Goal: Information Seeking & Learning: Check status

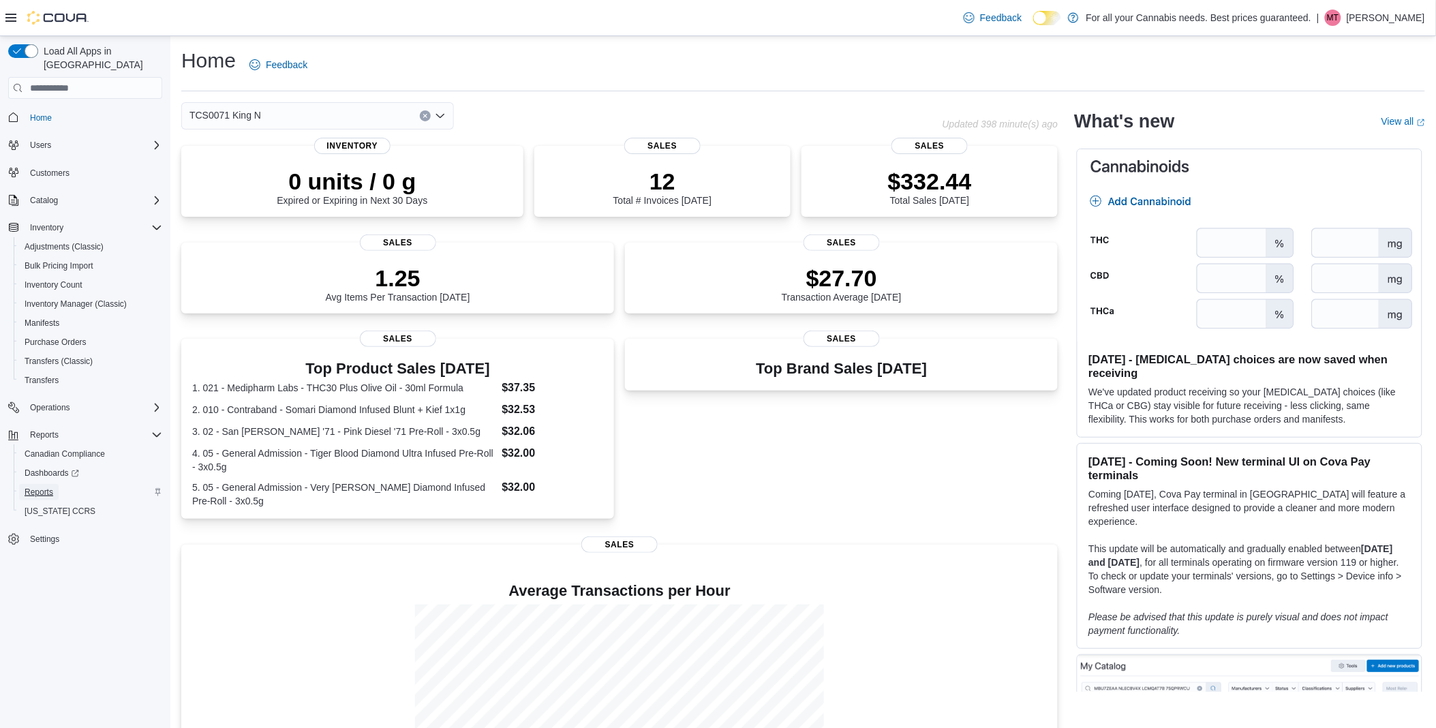
click at [35, 487] on span "Reports" at bounding box center [39, 492] width 29 height 11
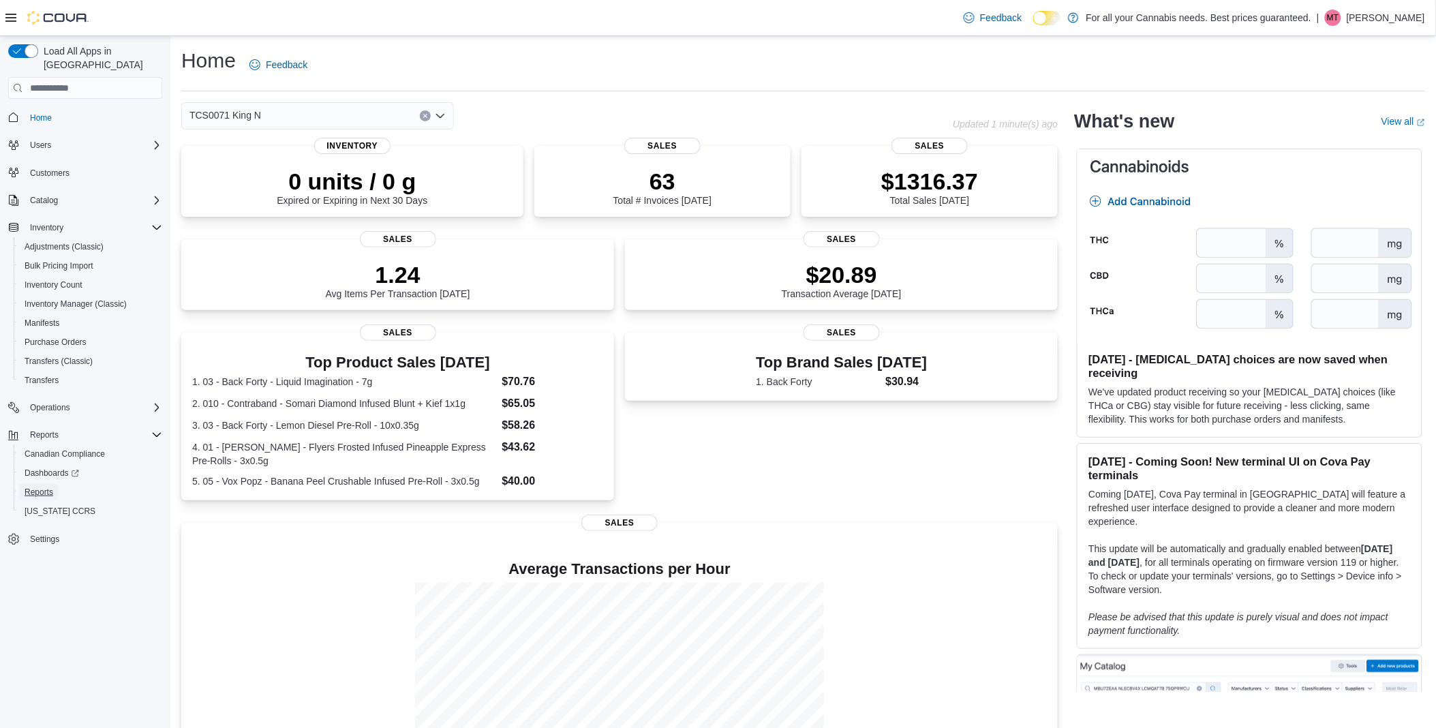
click at [35, 487] on span "Reports" at bounding box center [39, 492] width 29 height 11
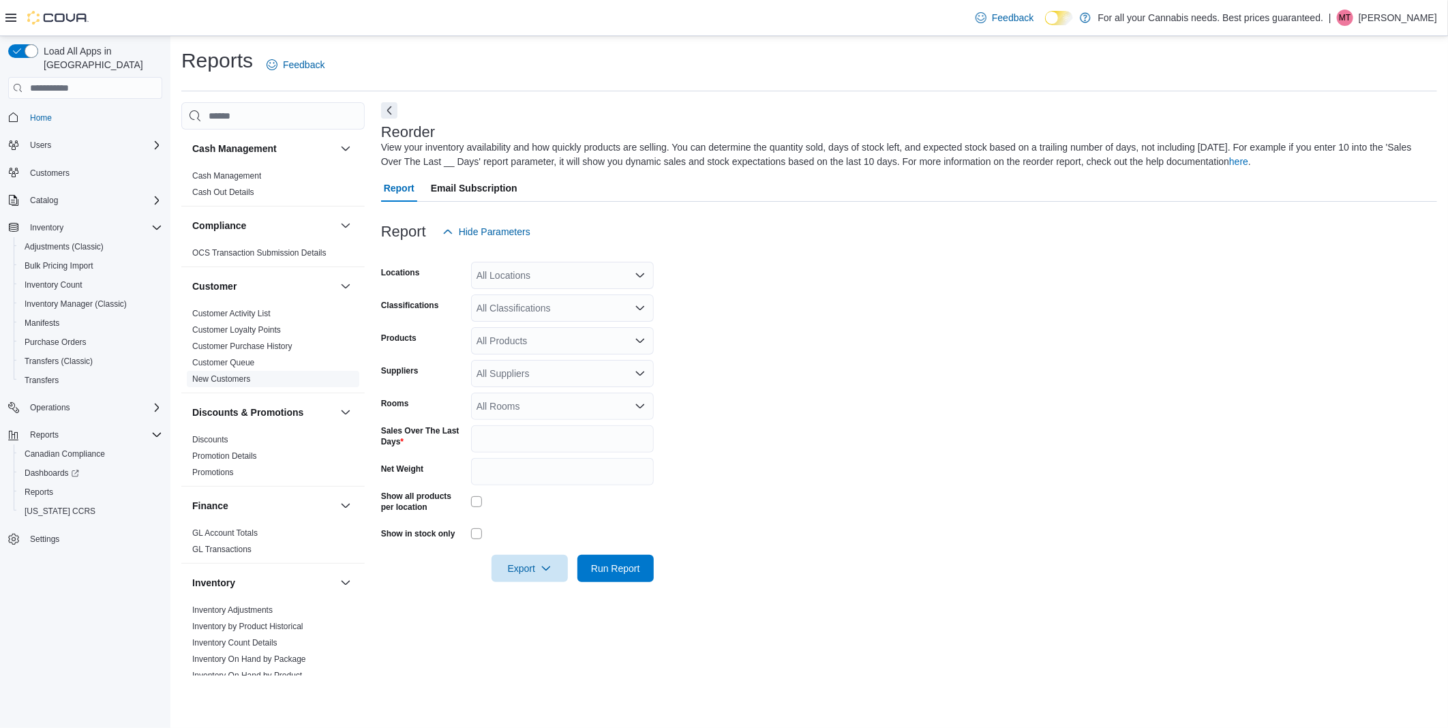
click at [222, 378] on link "New Customers" at bounding box center [221, 379] width 58 height 10
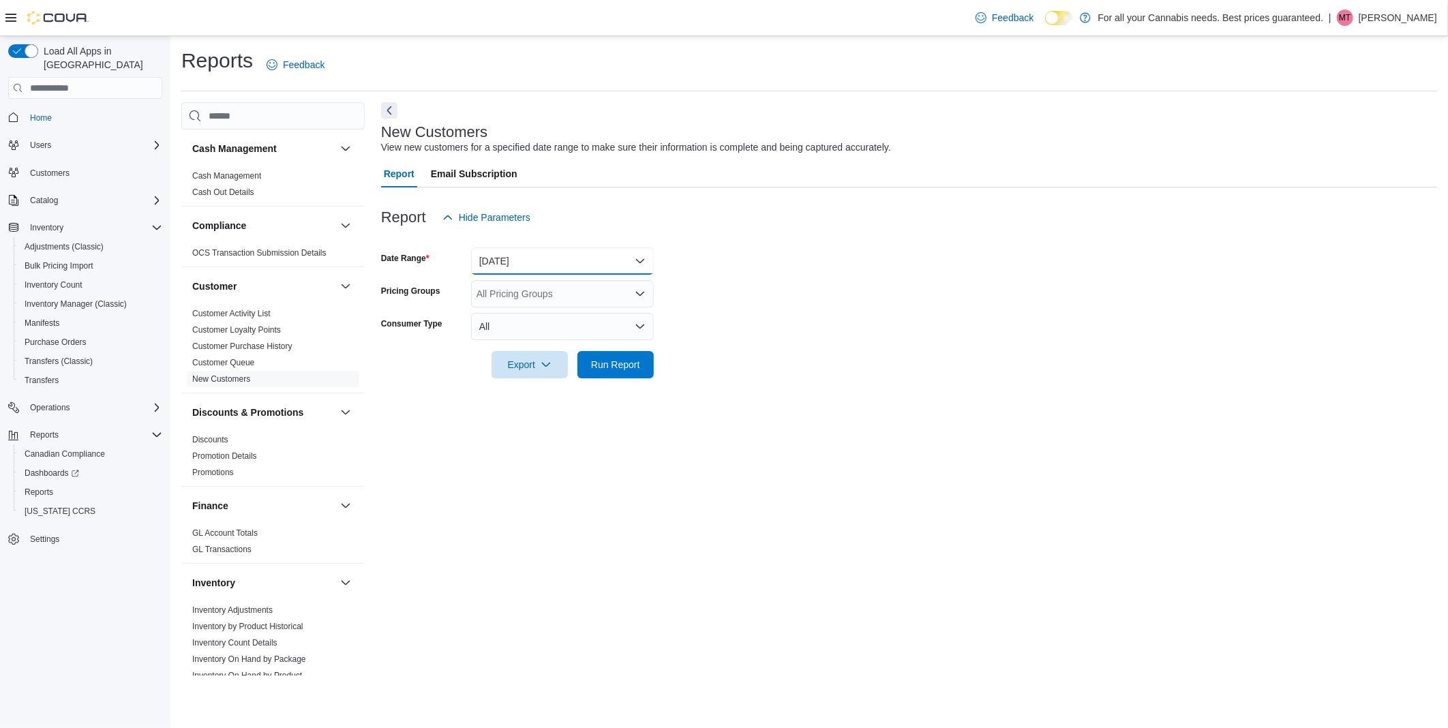
click at [598, 269] on button "[DATE]" at bounding box center [562, 260] width 183 height 27
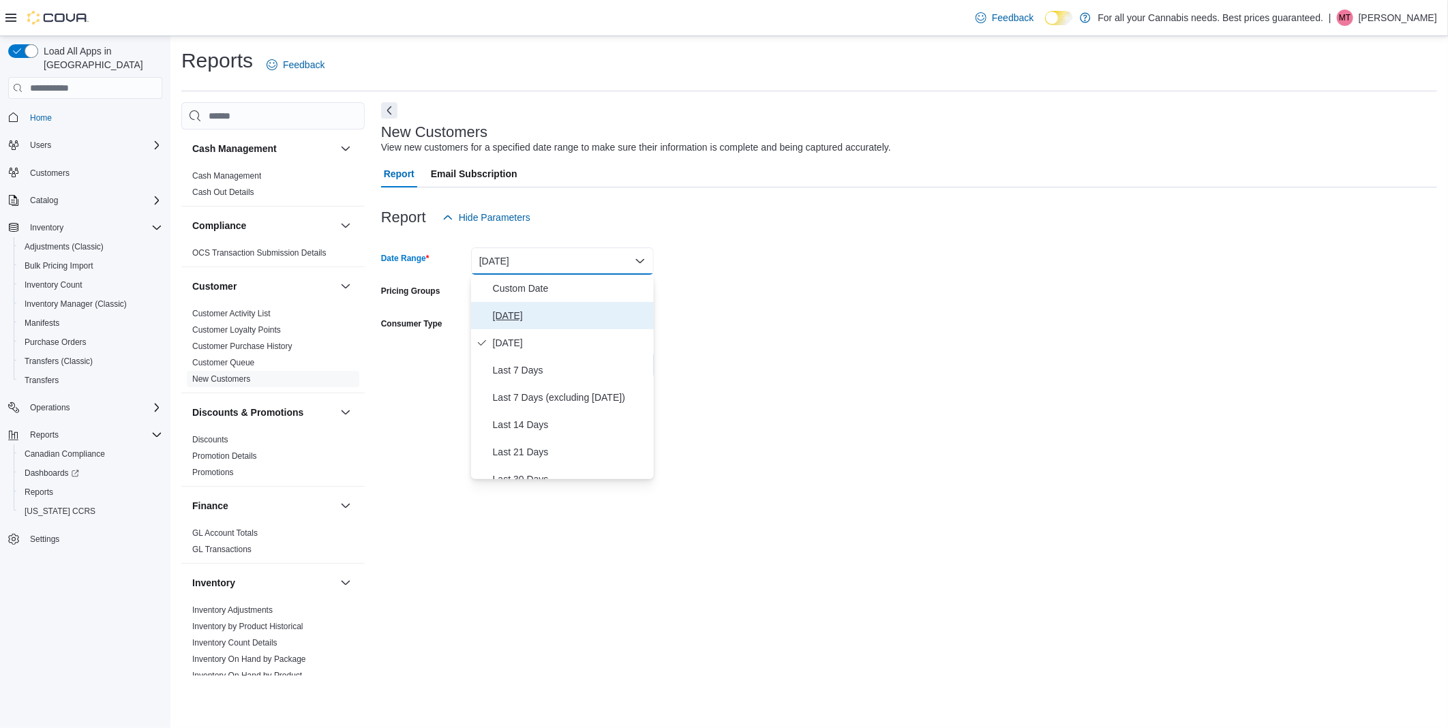
click at [500, 310] on span "[DATE]" at bounding box center [570, 315] width 155 height 16
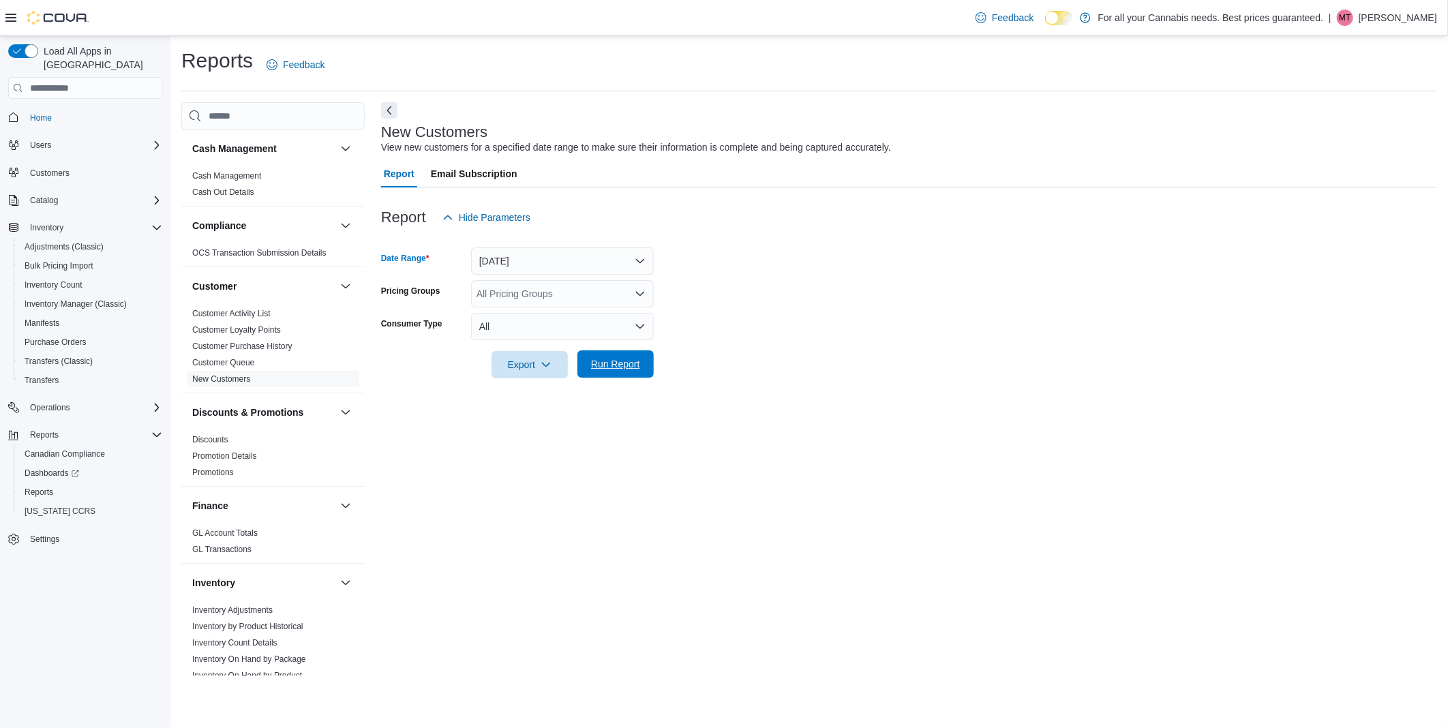
click at [624, 362] on span "Run Report" at bounding box center [615, 364] width 49 height 14
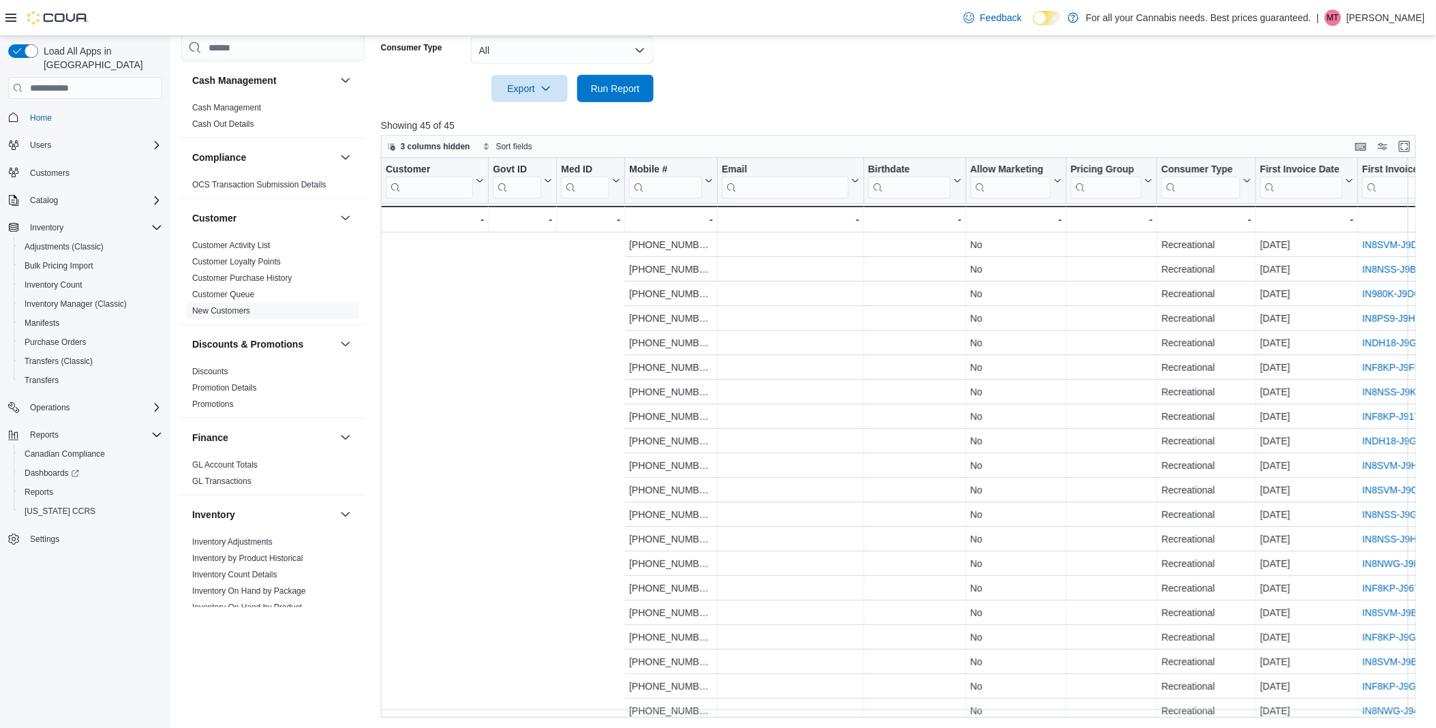
scroll to position [0, 406]
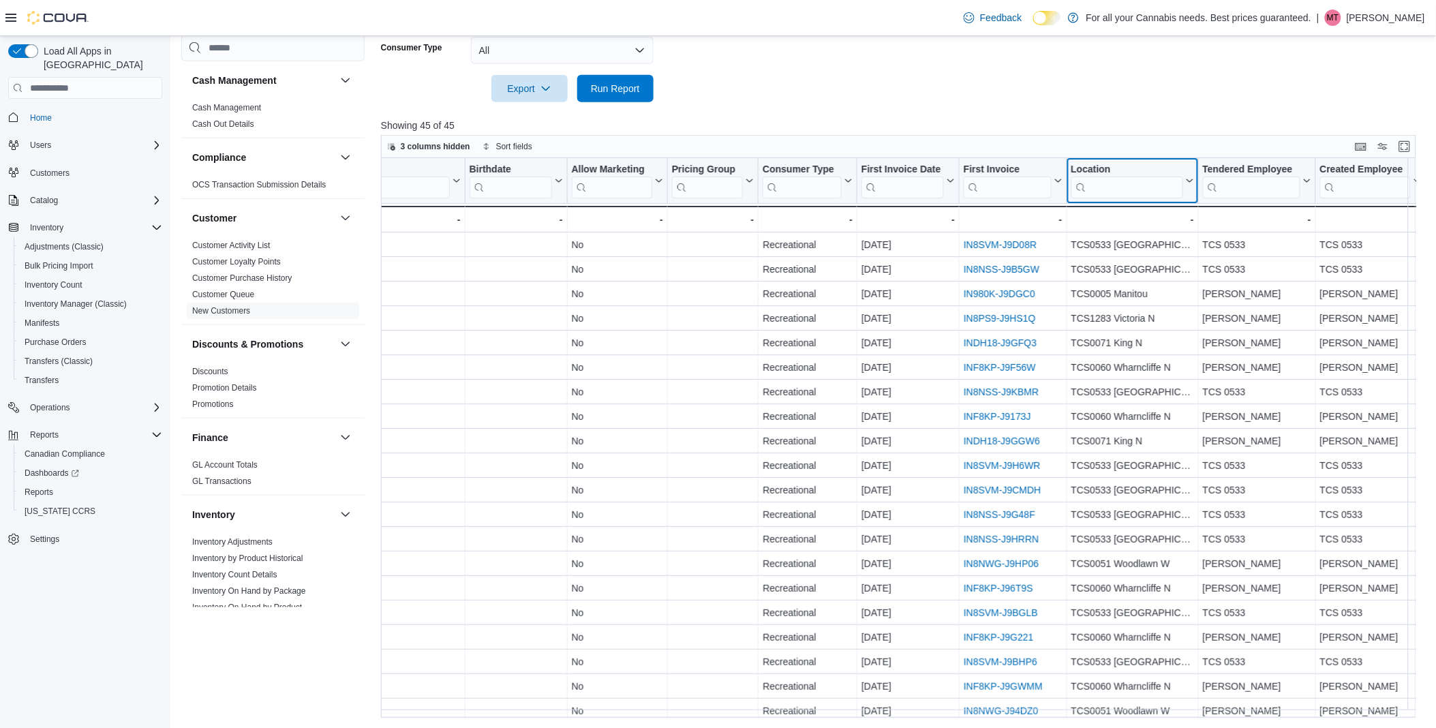
click at [1107, 190] on input "search" at bounding box center [1127, 188] width 112 height 22
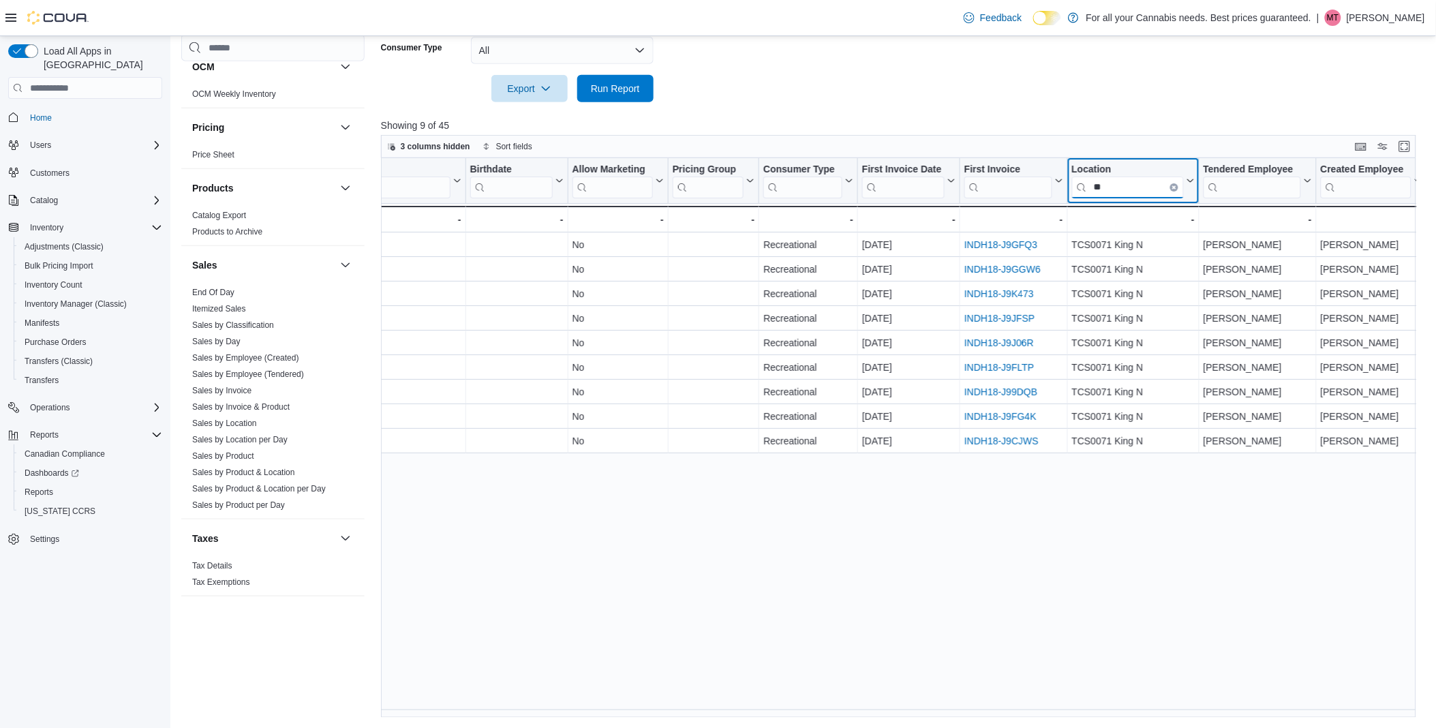
scroll to position [768, 0]
type input "**"
click at [229, 450] on link "Sales by Product" at bounding box center [223, 454] width 62 height 10
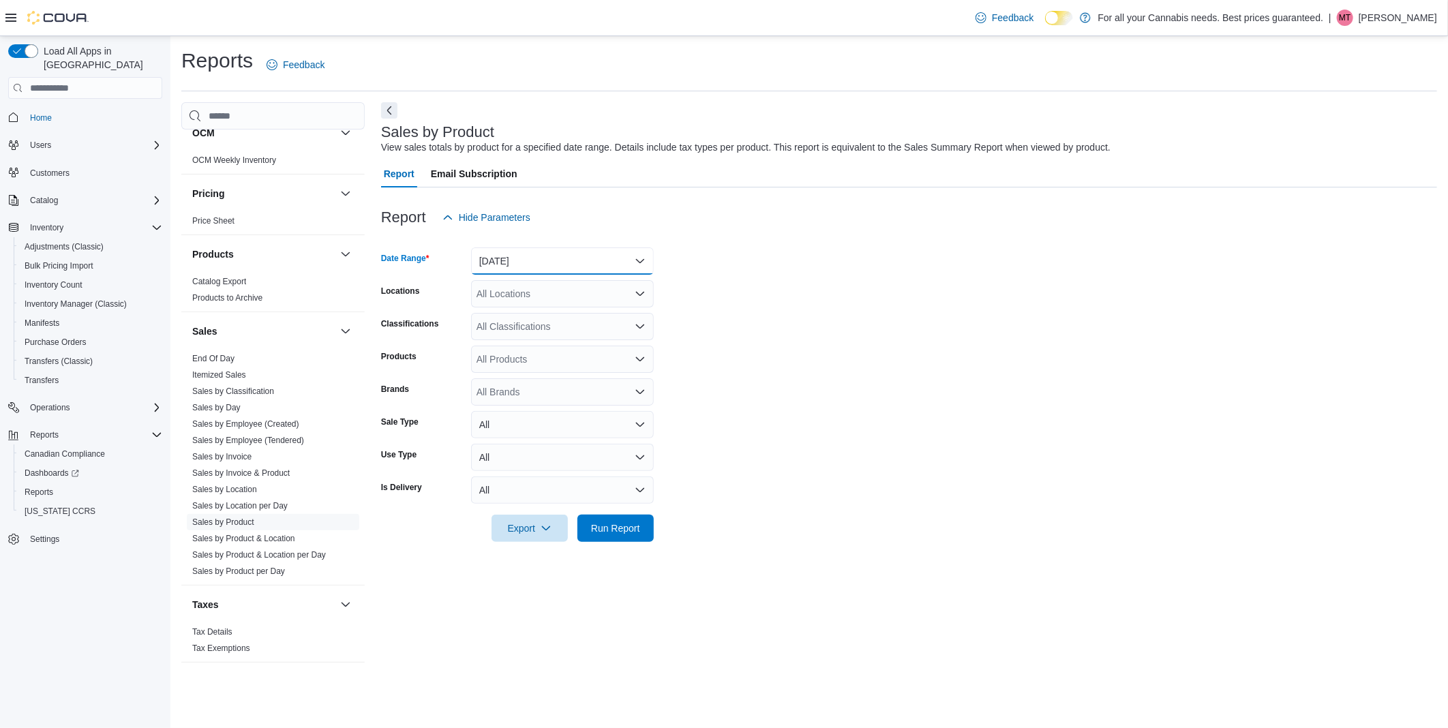
click at [582, 259] on button "[DATE]" at bounding box center [562, 260] width 183 height 27
click at [526, 314] on span "[DATE]" at bounding box center [570, 315] width 155 height 16
click at [542, 289] on div "All Locations" at bounding box center [562, 293] width 183 height 27
type input "**"
click at [558, 322] on span "TCS0071 King N" at bounding box center [543, 317] width 72 height 14
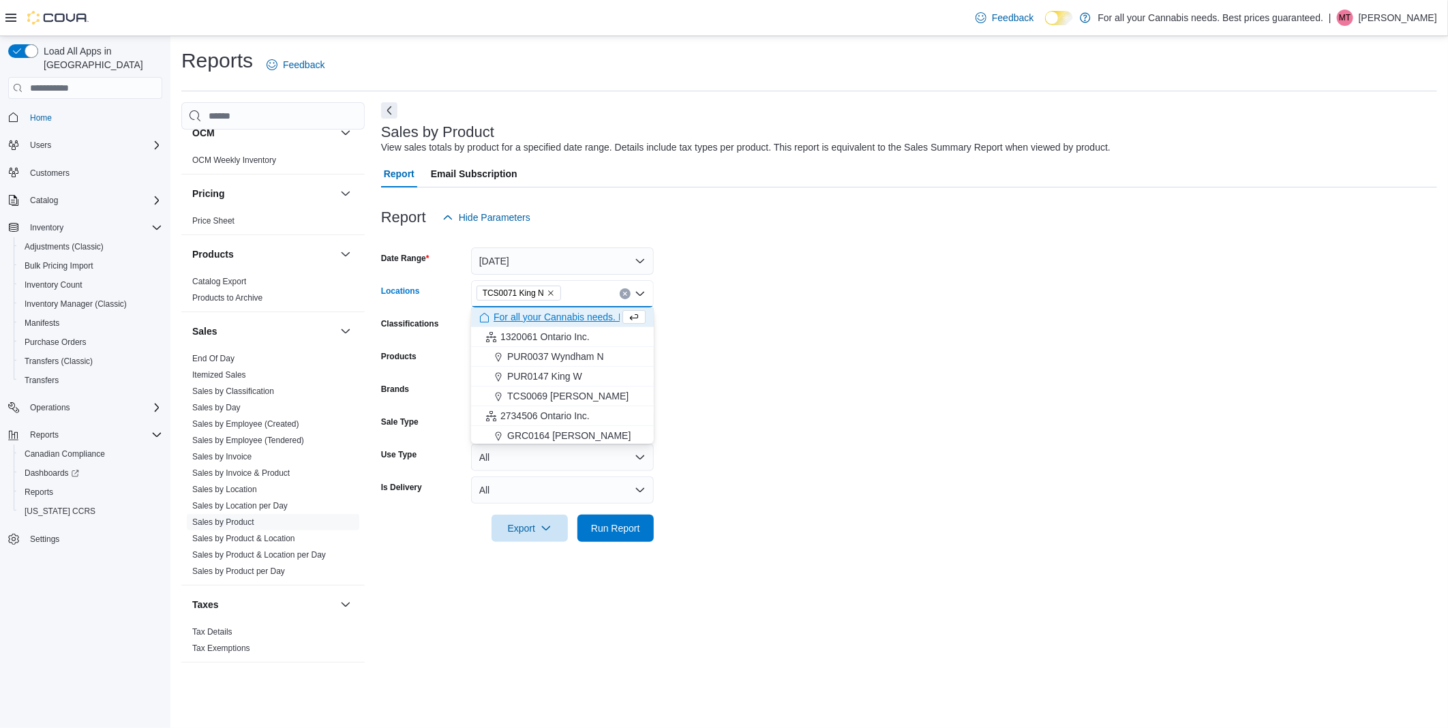
click at [875, 377] on form "Date Range [DATE] Locations TCS0071 King N Combo box. Selected. TCS0071 King N.…" at bounding box center [909, 386] width 1056 height 311
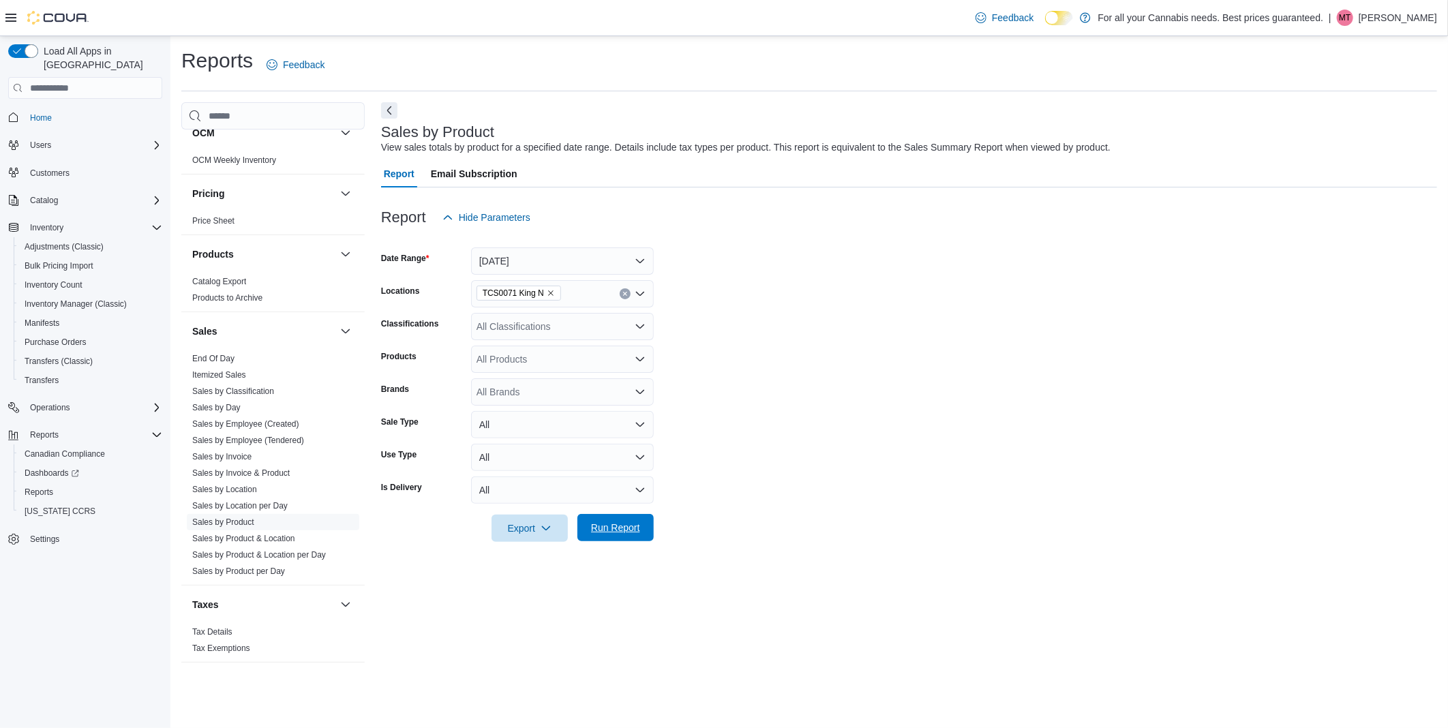
click at [618, 534] on span "Run Report" at bounding box center [615, 528] width 49 height 14
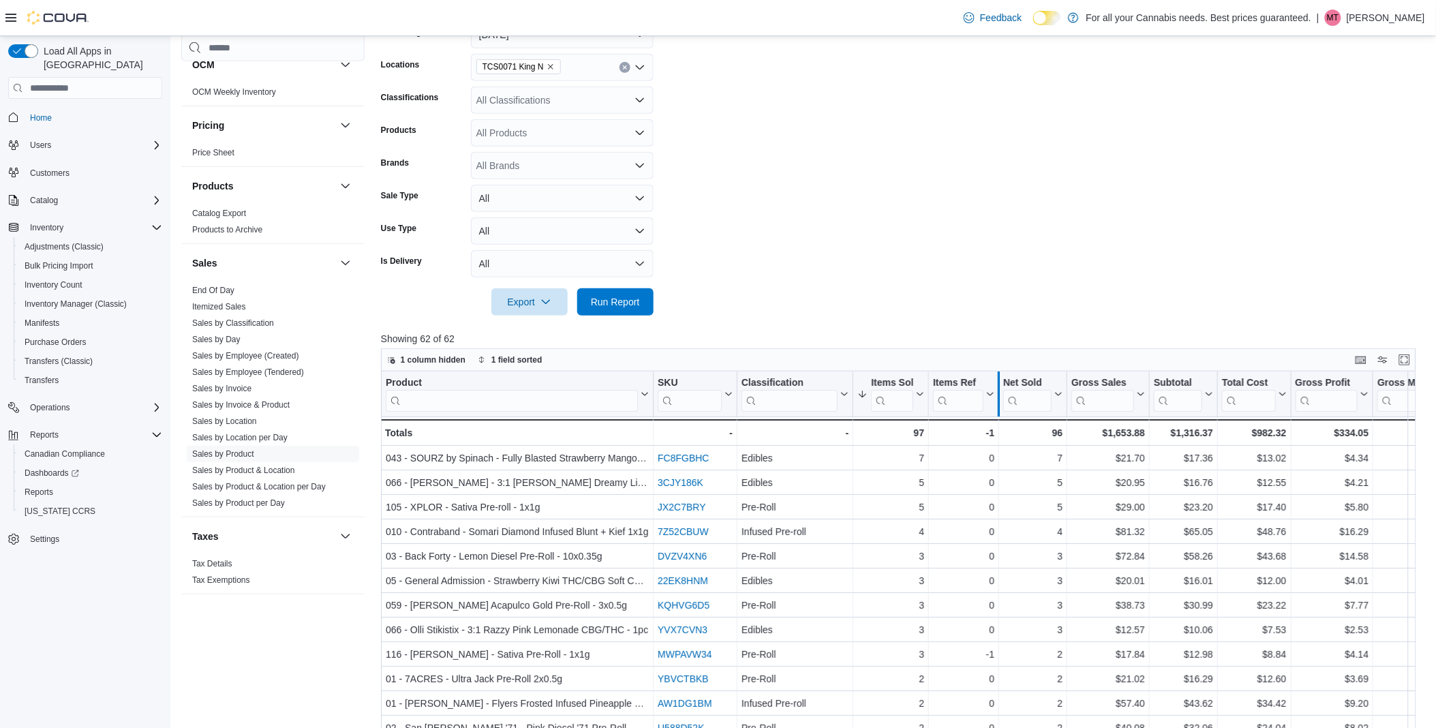
scroll to position [227, 0]
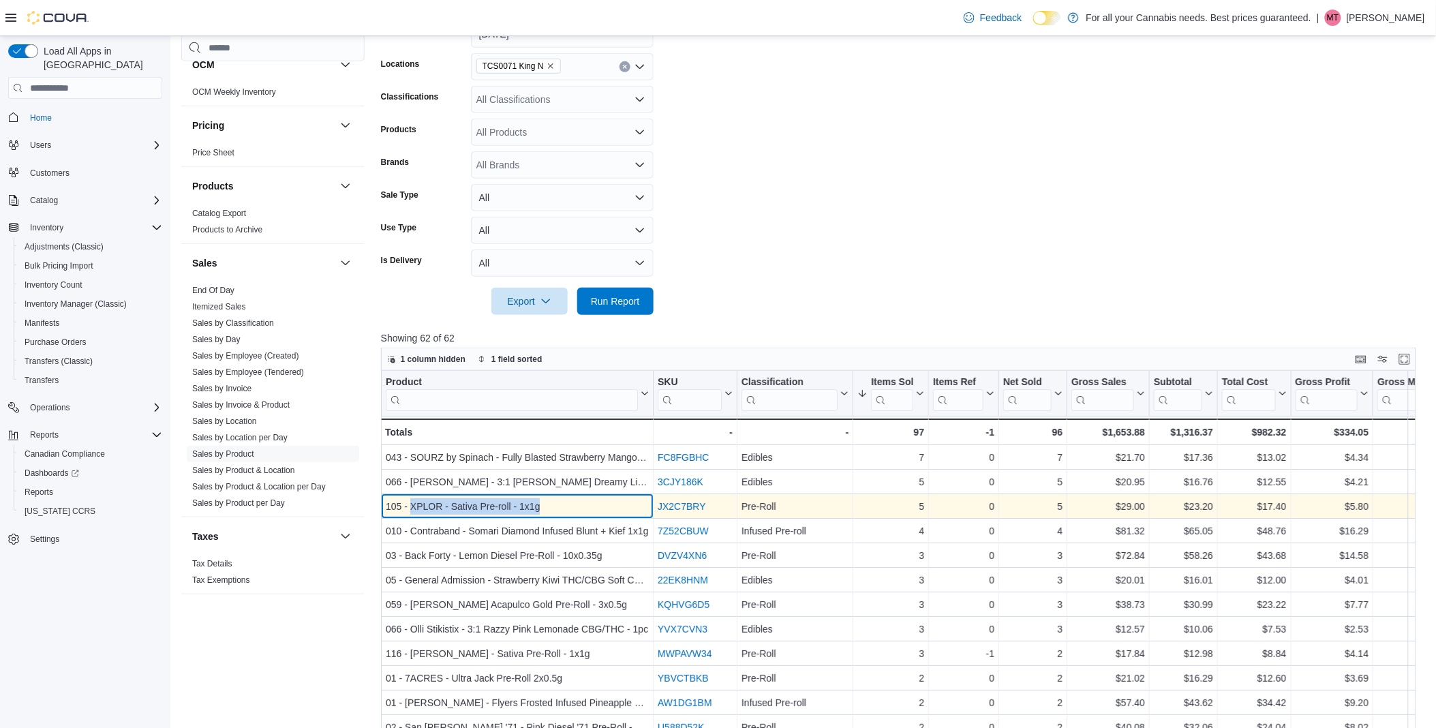
drag, startPoint x: 554, startPoint y: 504, endPoint x: 411, endPoint y: 498, distance: 143.3
click at [411, 498] on div "105 - XPLOR - Sativa Pre-roll - 1x1g - Product, column 1, row 3" at bounding box center [517, 507] width 273 height 25
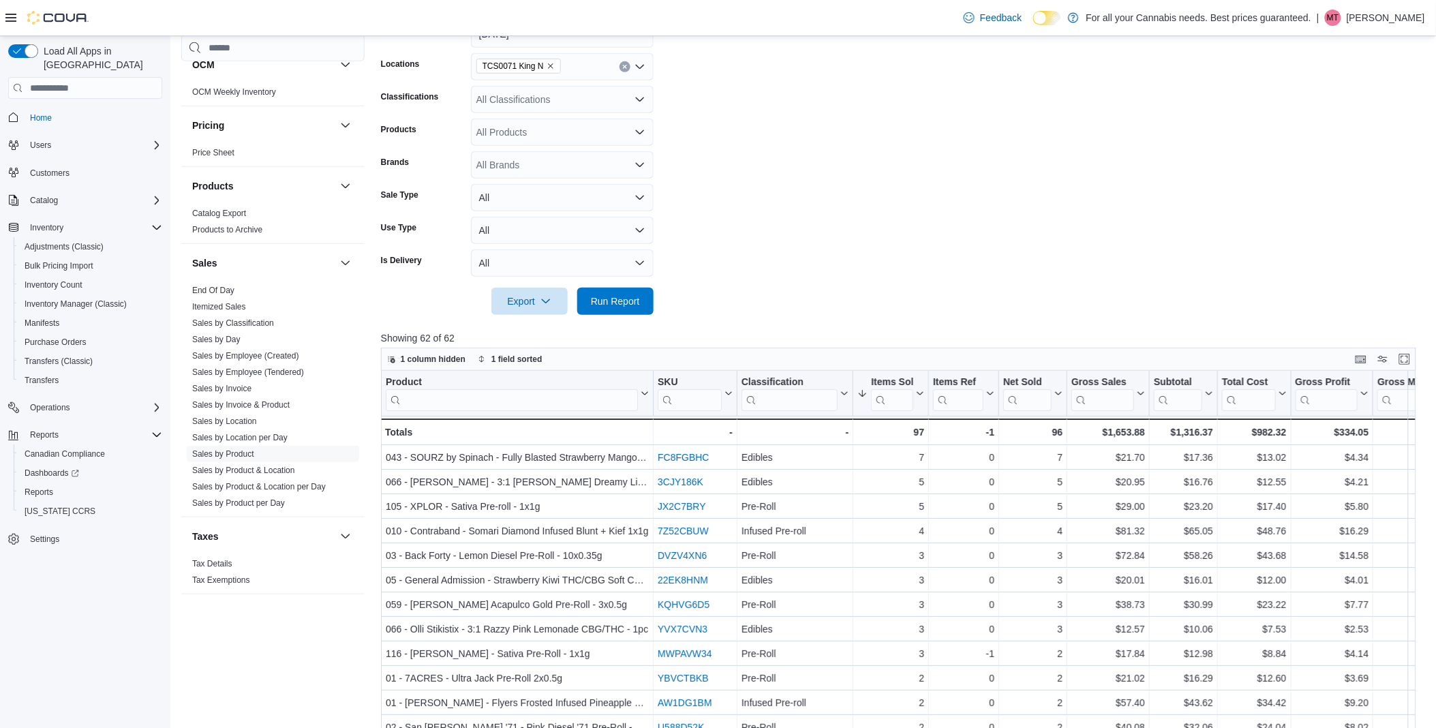
click at [319, 663] on div "Cash Management Cash Management Cash Out Details Compliance OCS Transaction Sub…" at bounding box center [272, 361] width 183 height 655
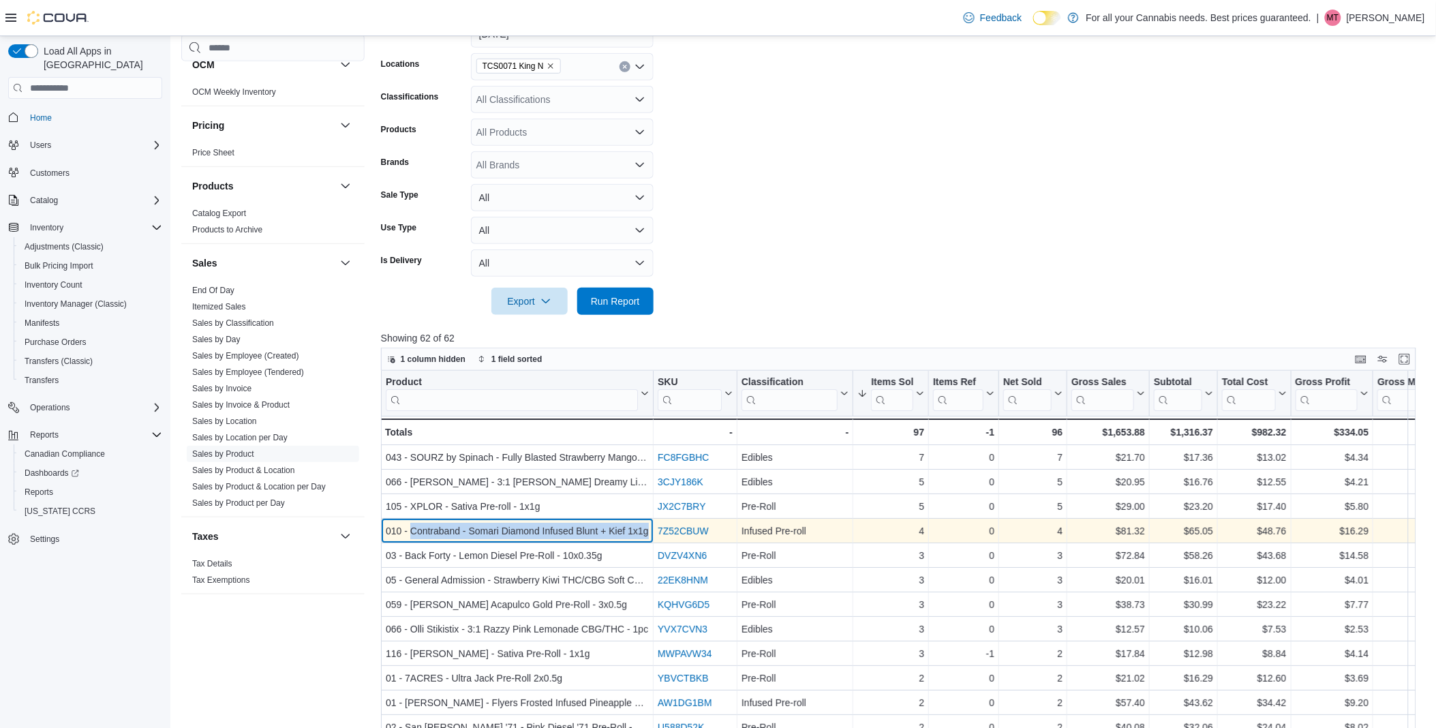
drag, startPoint x: 410, startPoint y: 529, endPoint x: 649, endPoint y: 527, distance: 238.6
click at [649, 527] on div "010 - Contraband - Somari Diamond Infused Blunt + Kief 1x1g - Product, column 1…" at bounding box center [517, 531] width 273 height 25
copy div "Contraband - Somari Diamond Infused Blunt + Kief 1x1g"
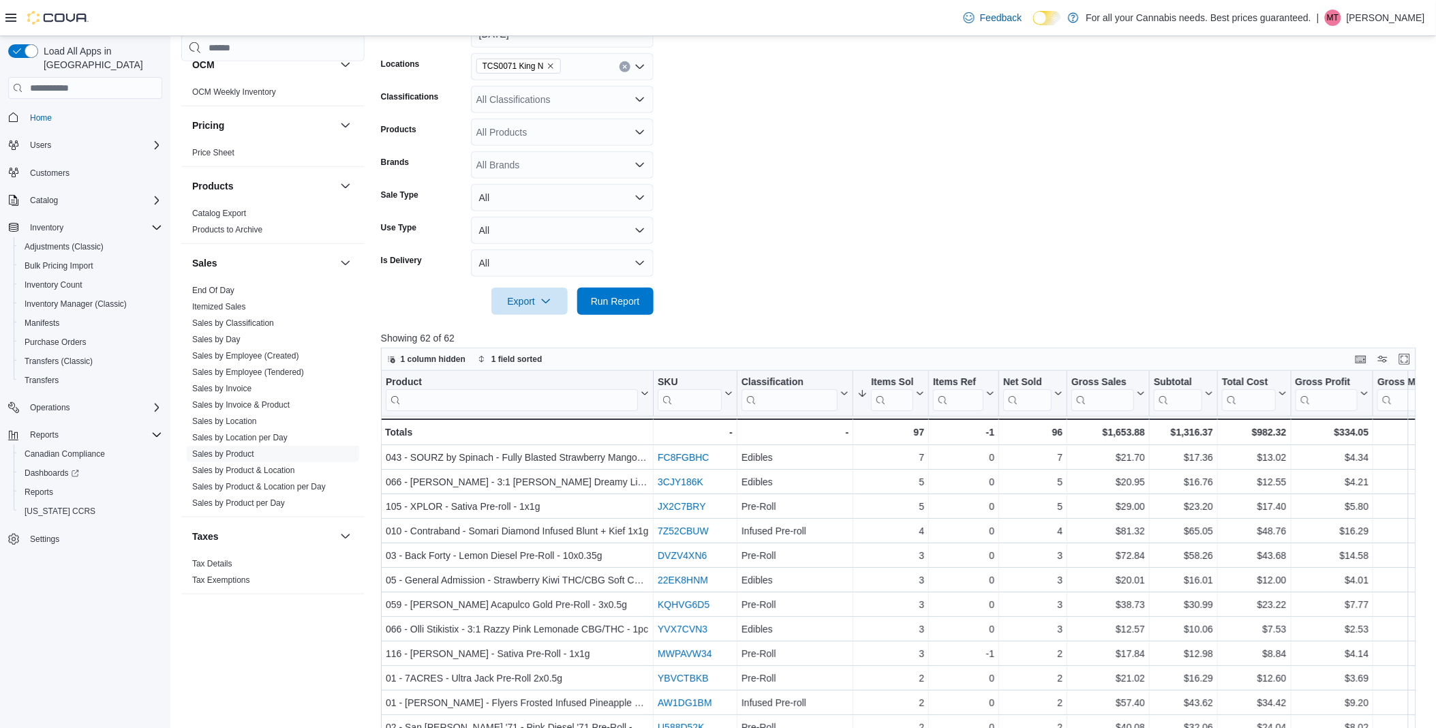
drag, startPoint x: 260, startPoint y: 625, endPoint x: 283, endPoint y: 612, distance: 26.9
click at [260, 625] on div "Cash Management Cash Management Cash Out Details Compliance OCS Transaction Sub…" at bounding box center [272, 361] width 183 height 655
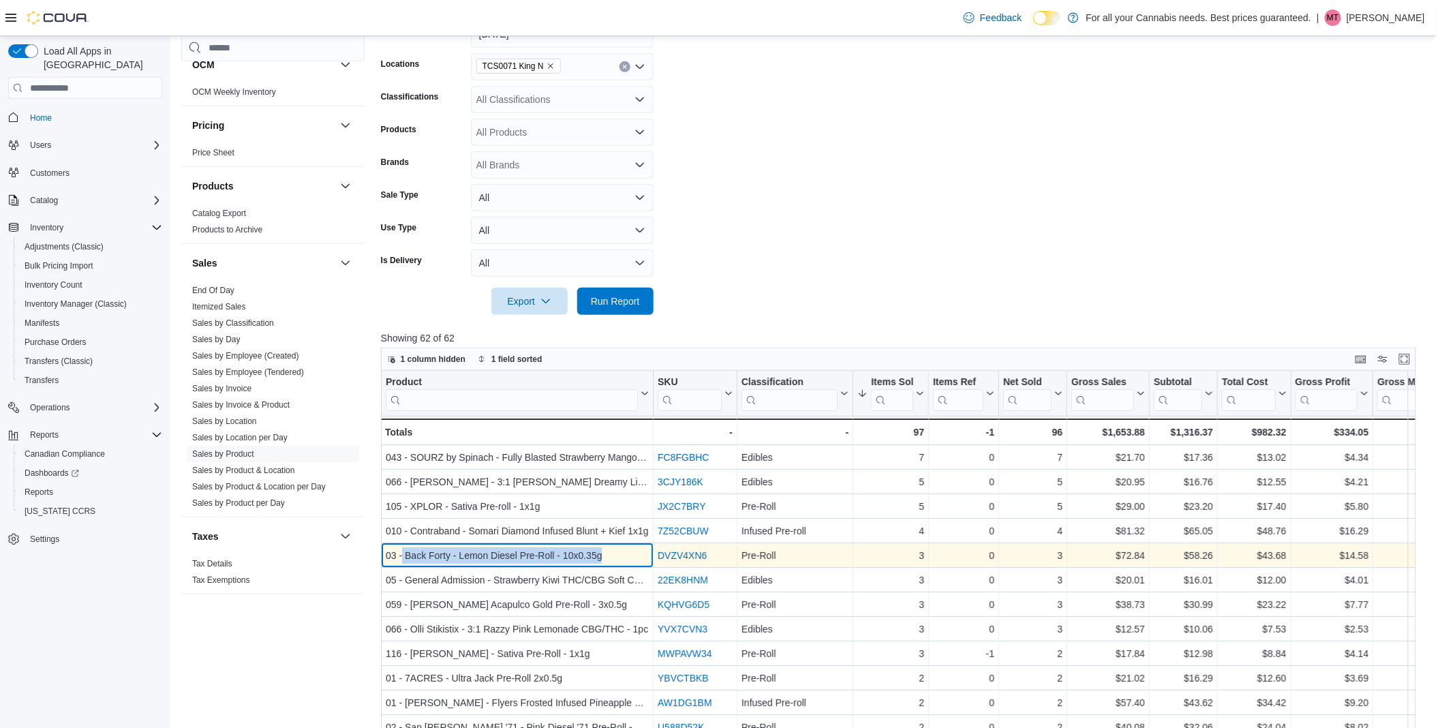
drag, startPoint x: 403, startPoint y: 552, endPoint x: 607, endPoint y: 553, distance: 204.5
click at [607, 553] on div "03 - Back Forty - Lemon Diesel Pre-Roll - 10x0.35g" at bounding box center [517, 556] width 263 height 16
copy div "Back Forty - Lemon Diesel Pre-Roll - 10x0.35g"
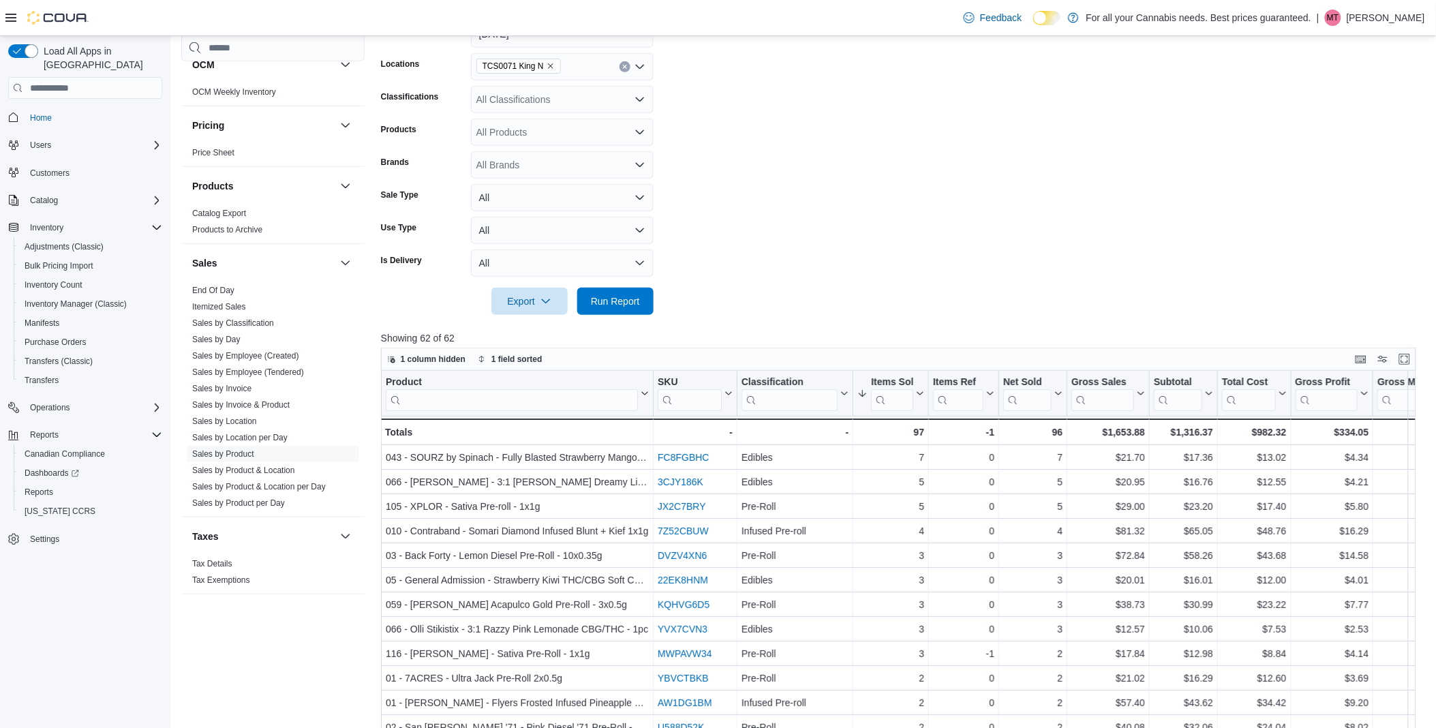
click at [284, 607] on div "Cash Management Cash Management Cash Out Details Compliance OCS Transaction Sub…" at bounding box center [272, 334] width 183 height 546
click at [213, 290] on link "End Of Day" at bounding box center [213, 291] width 42 height 10
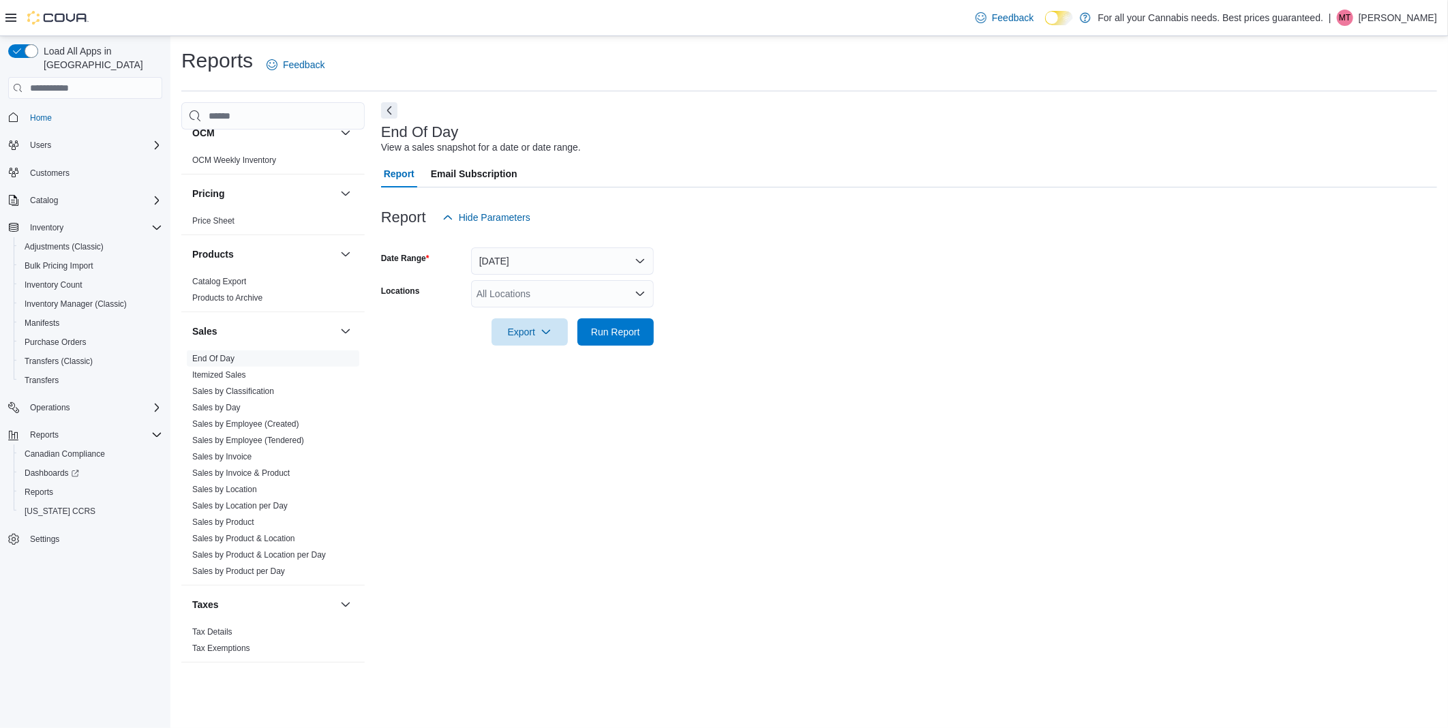
click at [549, 288] on div "All Locations" at bounding box center [562, 293] width 183 height 27
type input "**"
click at [563, 310] on span "TCS0071 King N" at bounding box center [543, 317] width 72 height 14
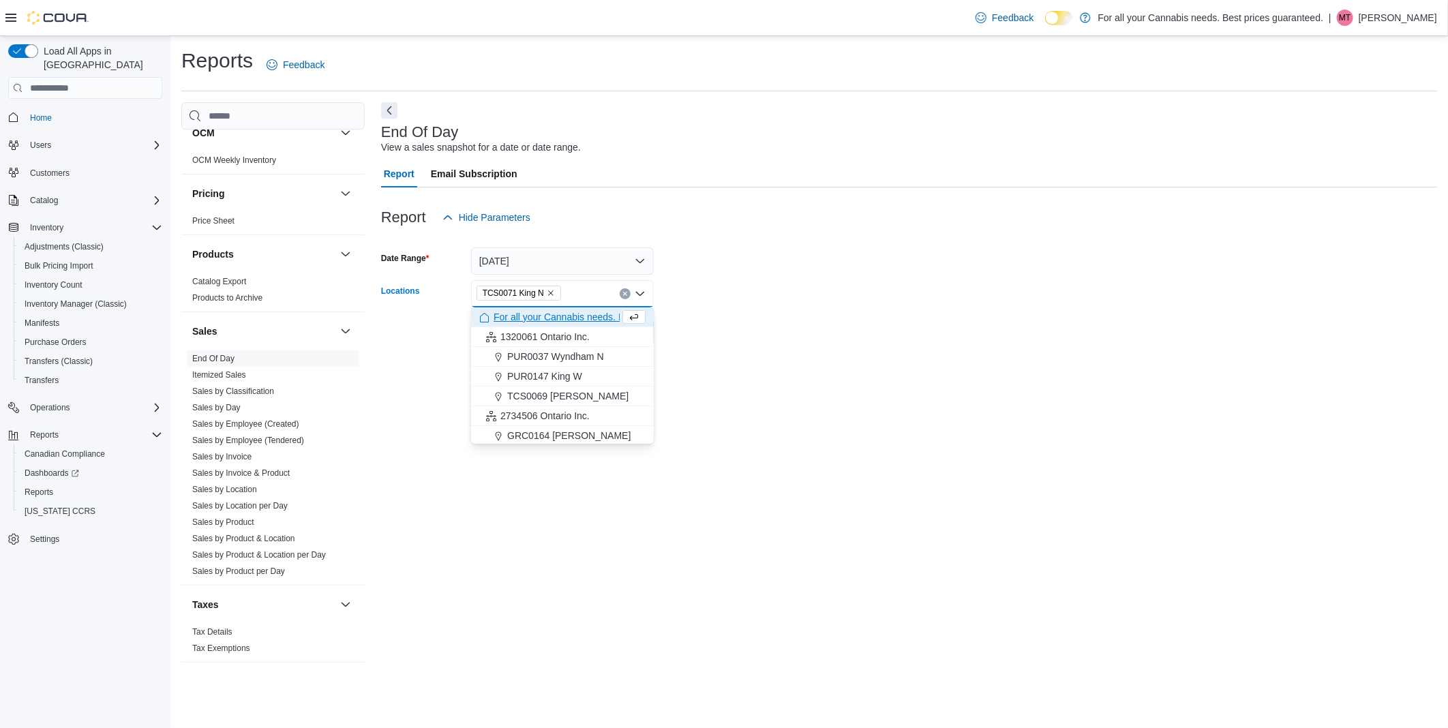
click at [936, 331] on form "Date Range [DATE] Locations TCS0071 King N Combo box. Selected. TCS0071 King N.…" at bounding box center [909, 288] width 1056 height 115
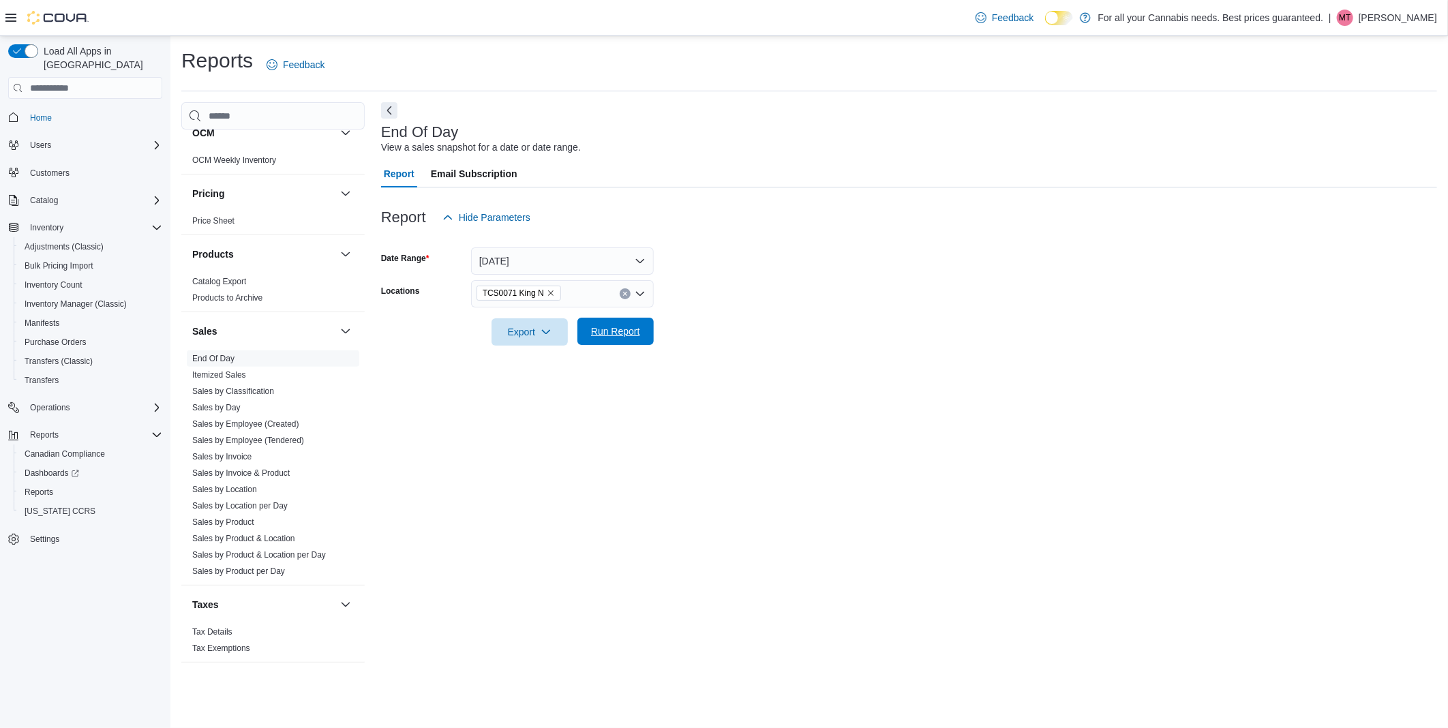
click at [644, 328] on span "Run Report" at bounding box center [616, 331] width 60 height 27
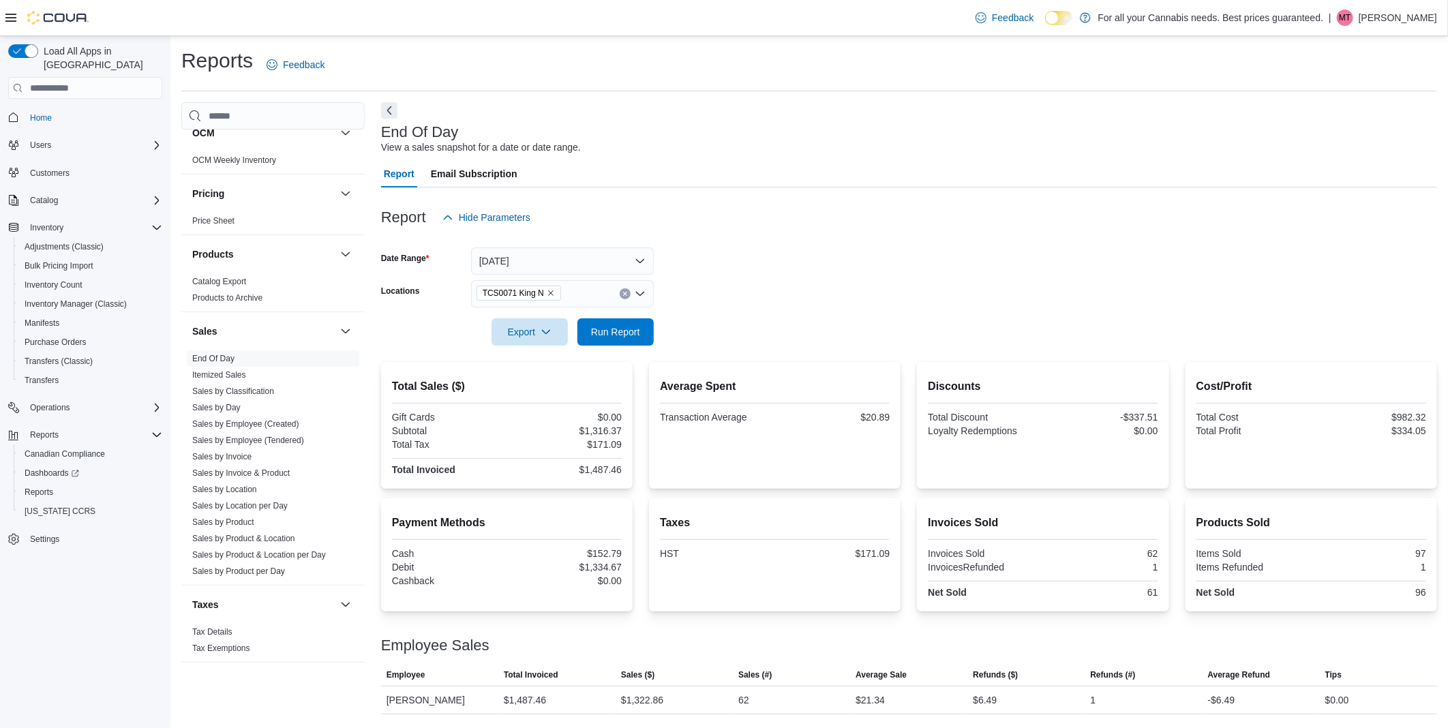
click at [87, 676] on div "Load All Apps in [GEOGRAPHIC_DATA] Home Users Customers Catalog Inventory Adjus…" at bounding box center [85, 385] width 170 height 699
click at [604, 333] on span "Run Report" at bounding box center [615, 332] width 49 height 14
drag, startPoint x: 619, startPoint y: 468, endPoint x: 586, endPoint y: 468, distance: 32.7
click at [586, 468] on div "$1,519.63" at bounding box center [565, 469] width 112 height 11
copy div "1,519.63"
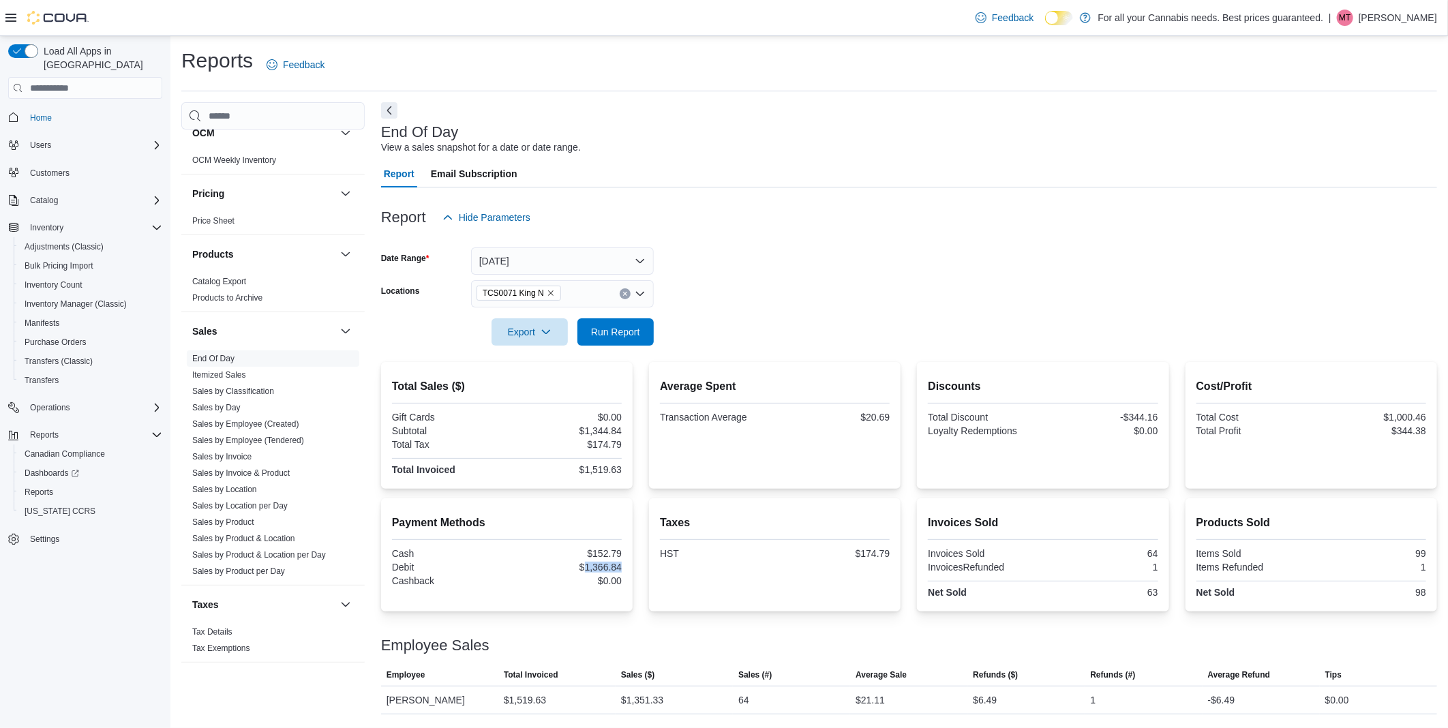
drag, startPoint x: 624, startPoint y: 564, endPoint x: 586, endPoint y: 567, distance: 37.6
click at [586, 567] on div "Payment Methods Cash $152.79 Debit $1,366.84 Cashback $0.00" at bounding box center [507, 554] width 252 height 113
copy div "1,366.84"
click at [888, 196] on div at bounding box center [909, 195] width 1056 height 16
drag, startPoint x: 621, startPoint y: 469, endPoint x: 585, endPoint y: 470, distance: 36.2
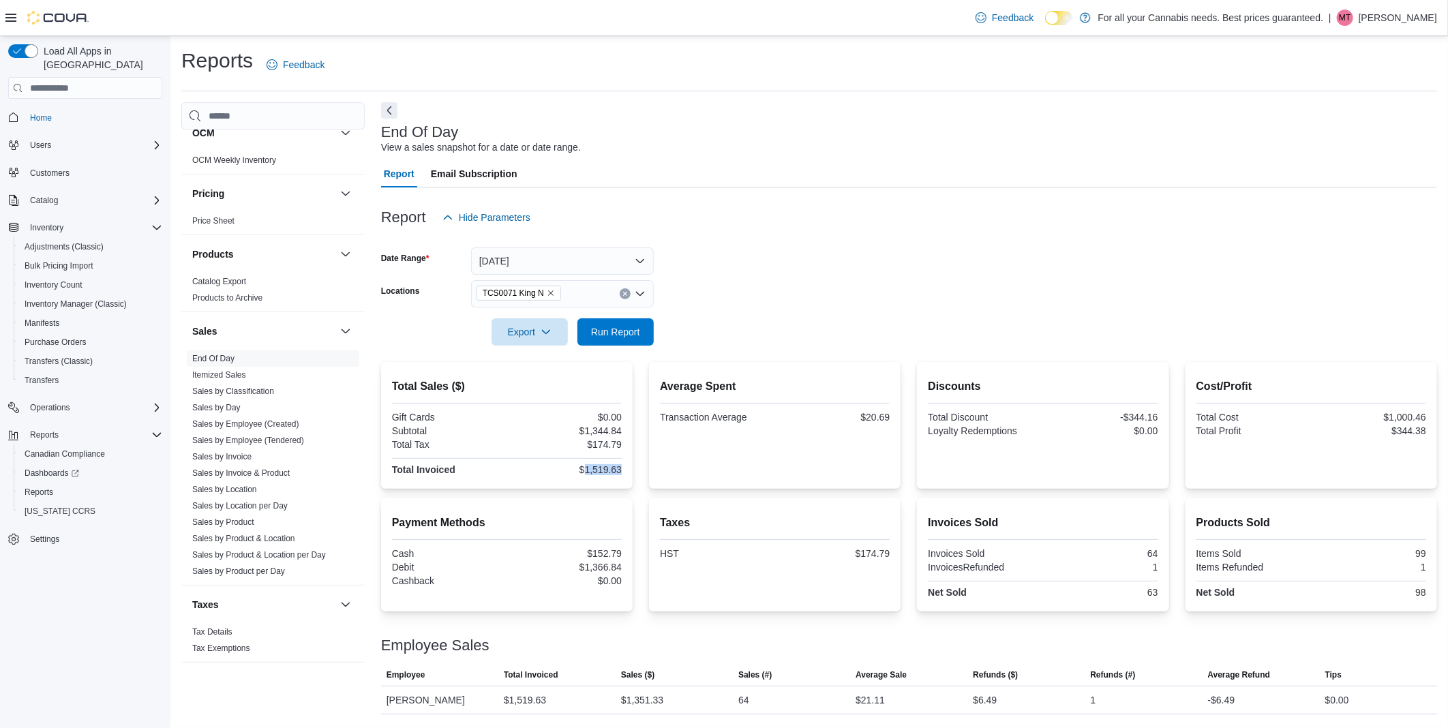
click at [585, 470] on div "$1,519.63" at bounding box center [565, 469] width 112 height 11
drag, startPoint x: 585, startPoint y: 470, endPoint x: 622, endPoint y: 473, distance: 36.9
click at [622, 473] on div "Total Sales ($) Gift Cards $0.00 Subtotal $1,344.84 Total Tax $174.79 Total Inv…" at bounding box center [507, 425] width 252 height 127
click at [615, 468] on div "$1,519.63" at bounding box center [565, 469] width 112 height 11
click at [611, 468] on div "$1,519.63" at bounding box center [565, 469] width 112 height 11
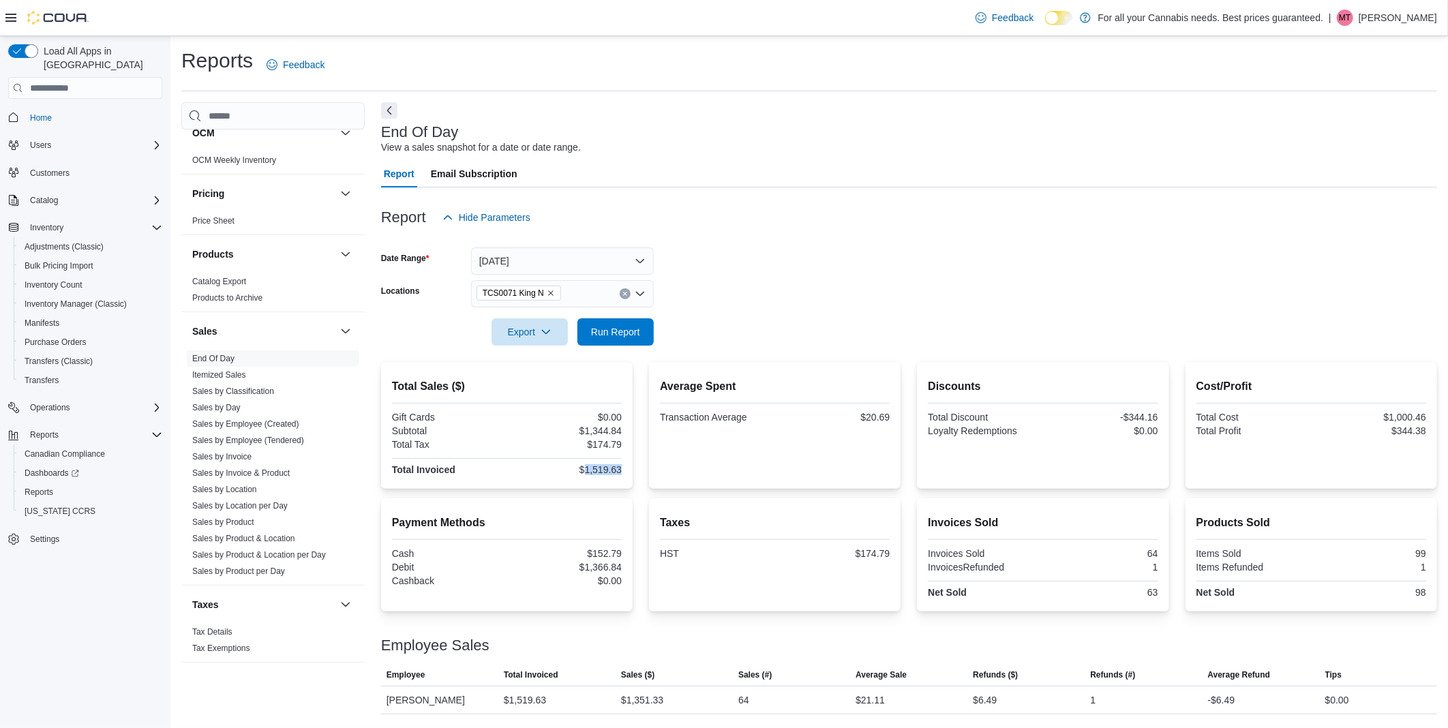
click at [611, 468] on div "$1,519.63" at bounding box center [565, 469] width 112 height 11
copy div "$1,519.63"
click at [859, 206] on div "Report Hide Parameters" at bounding box center [909, 217] width 1056 height 27
click at [603, 325] on span "Run Report" at bounding box center [615, 332] width 49 height 14
